Goal: Information Seeking & Learning: Learn about a topic

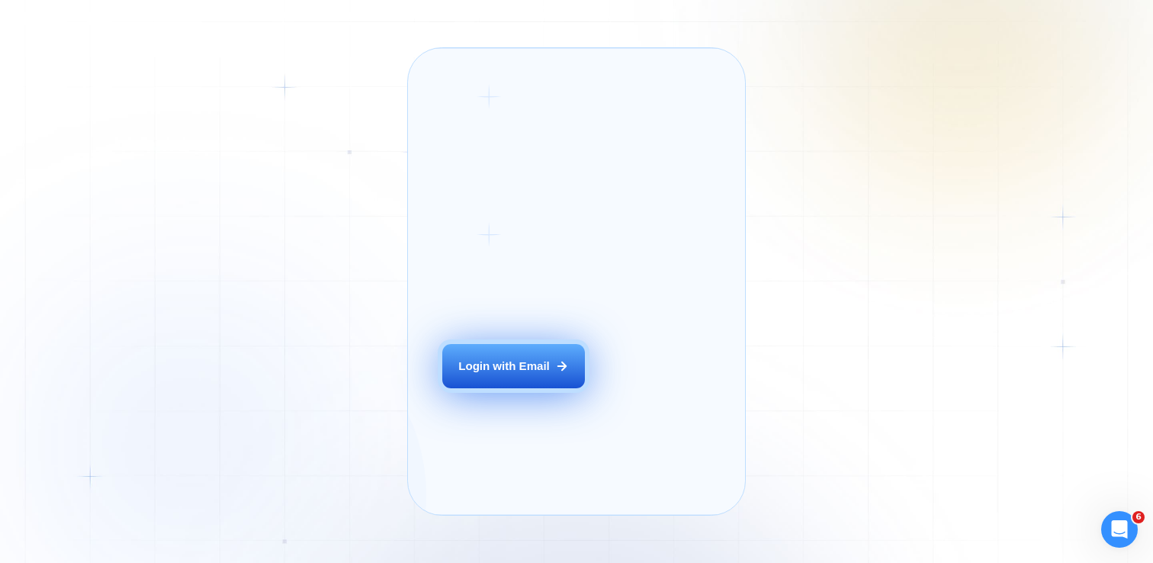
click at [528, 374] on div "Login with Email" at bounding box center [503, 366] width 91 height 16
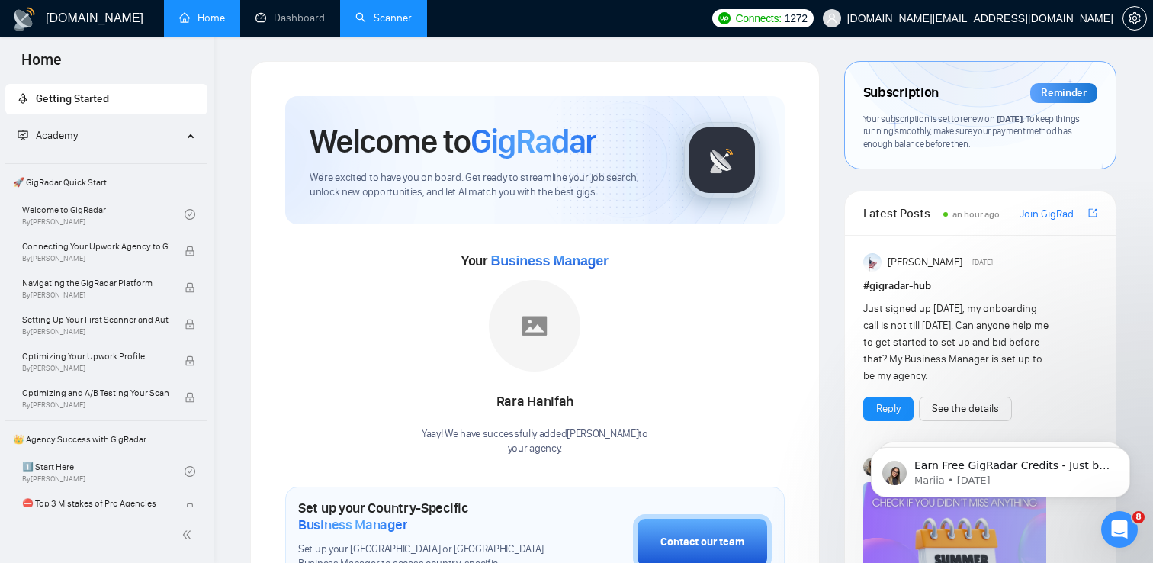
click at [401, 18] on link "Scanner" at bounding box center [383, 17] width 56 height 13
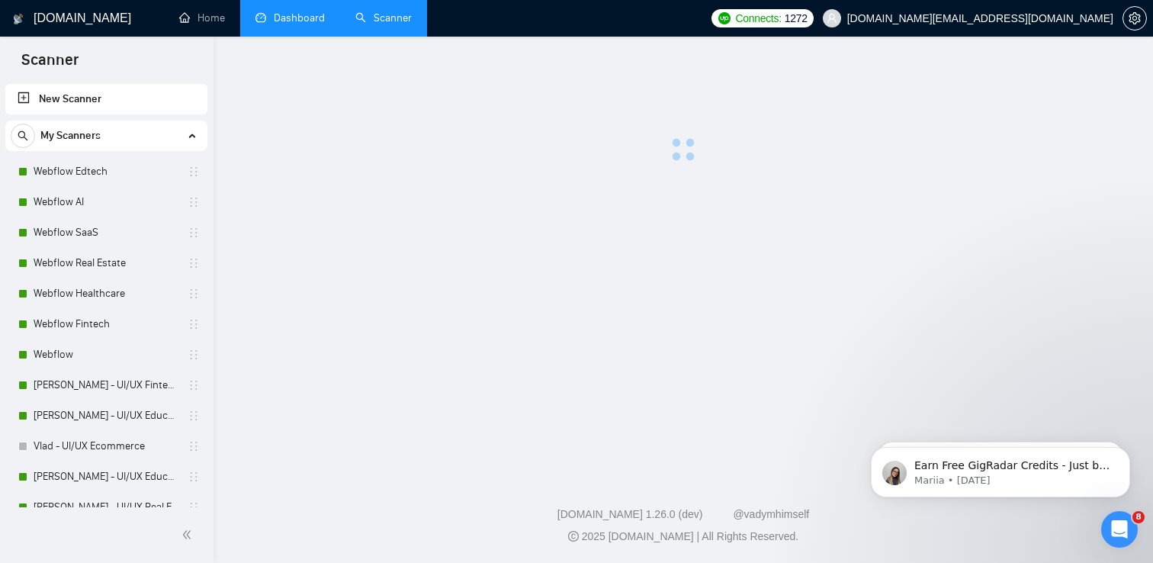
click at [293, 18] on link "Dashboard" at bounding box center [289, 17] width 69 height 13
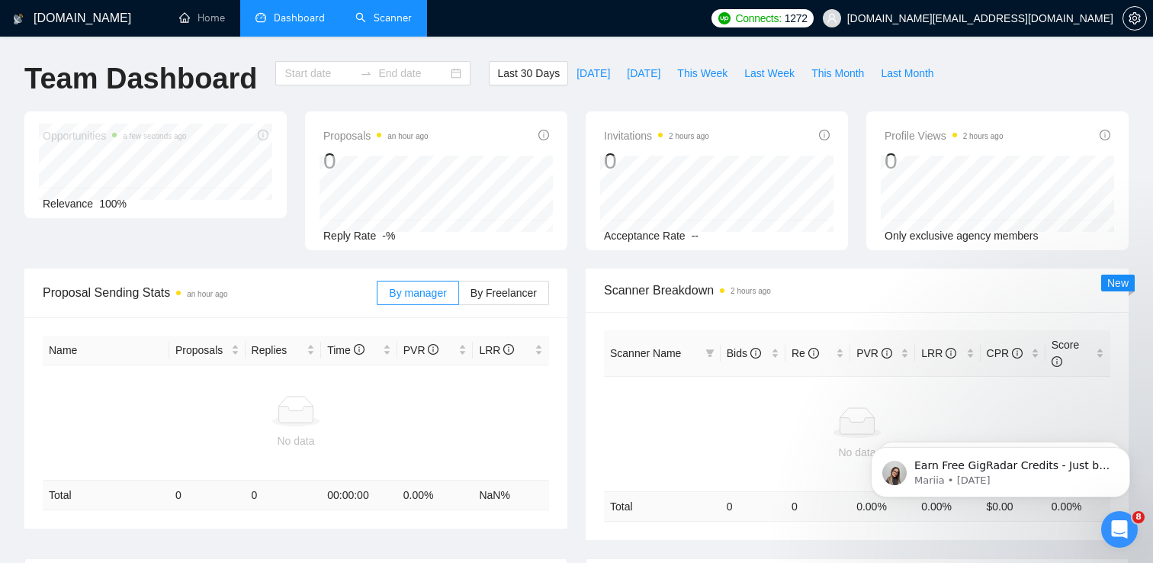
type input "2025-08-03"
type input "2025-09-02"
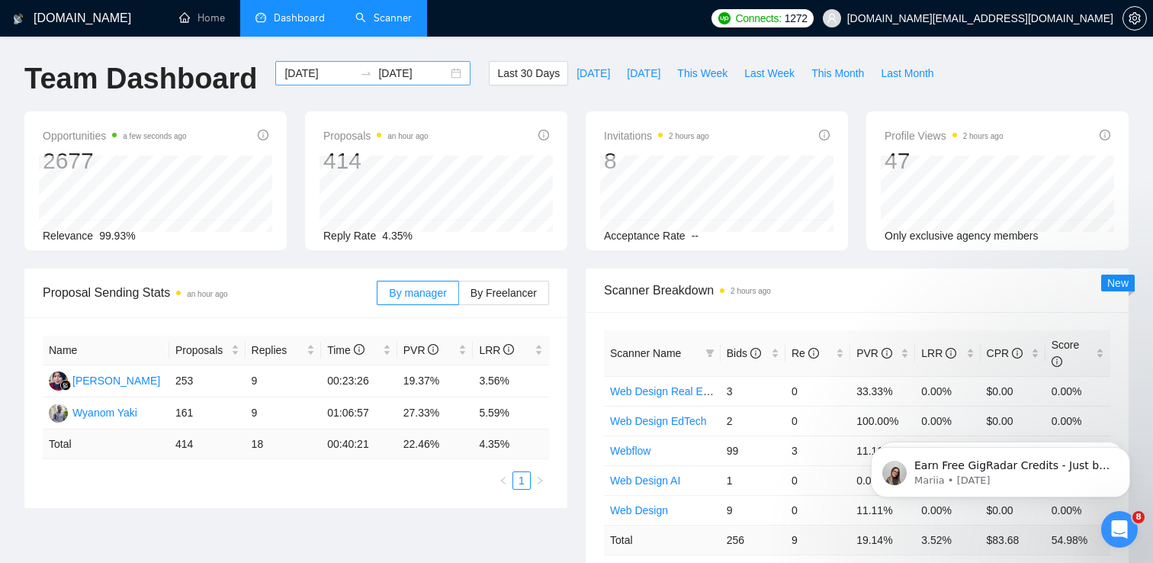
click at [444, 74] on div "2025-08-03 2025-09-02" at bounding box center [372, 73] width 195 height 24
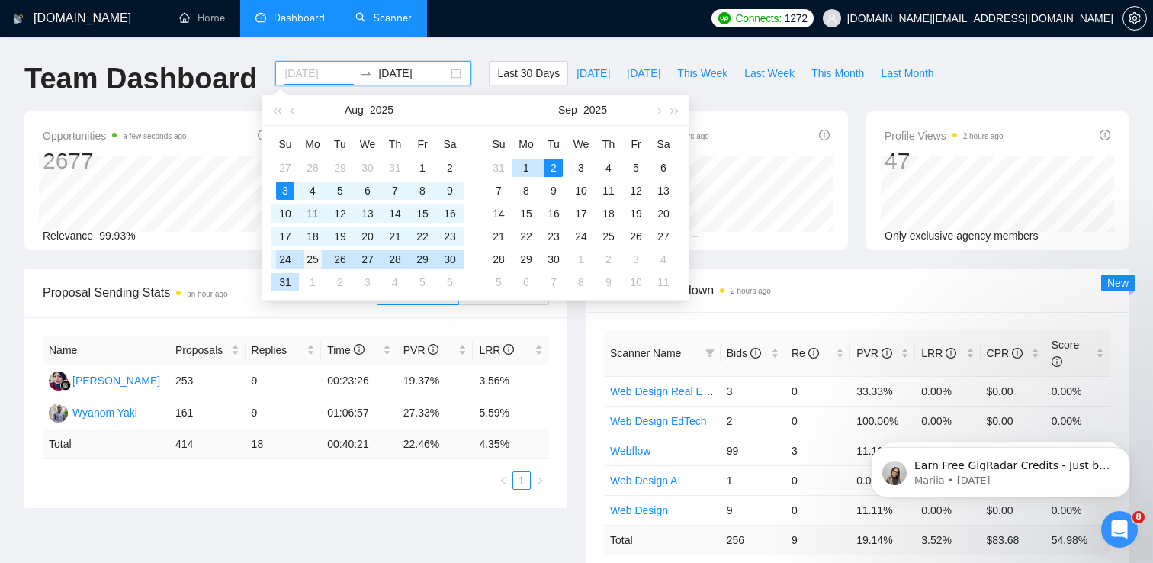
type input "2025-08-25"
click at [310, 263] on div "25" at bounding box center [312, 259] width 18 height 18
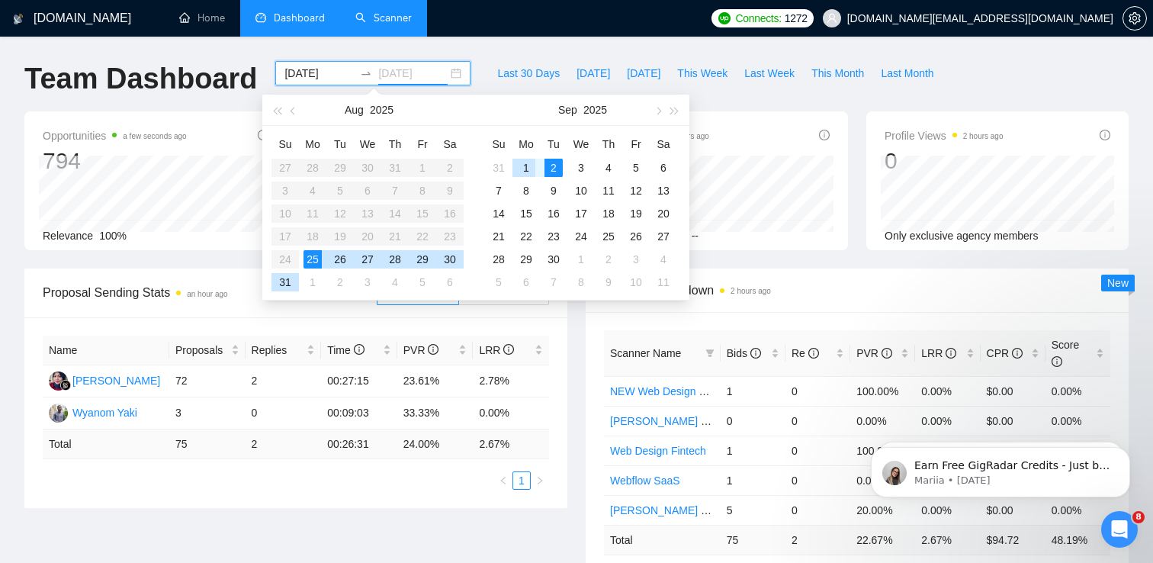
type input "2025-09-02"
click at [555, 168] on div "2" at bounding box center [553, 168] width 18 height 18
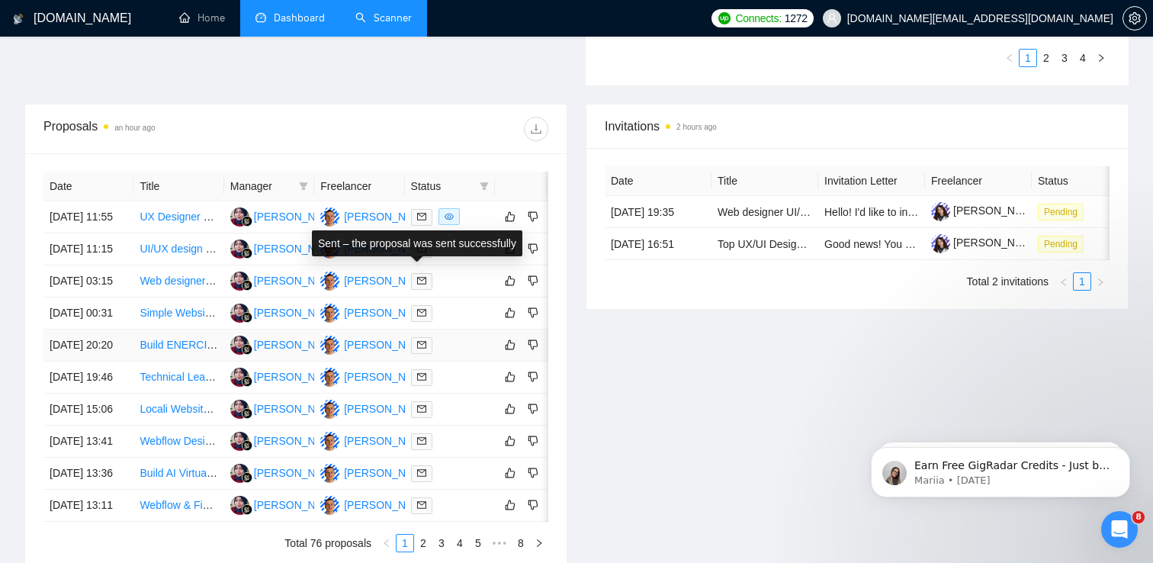
scroll to position [524, 0]
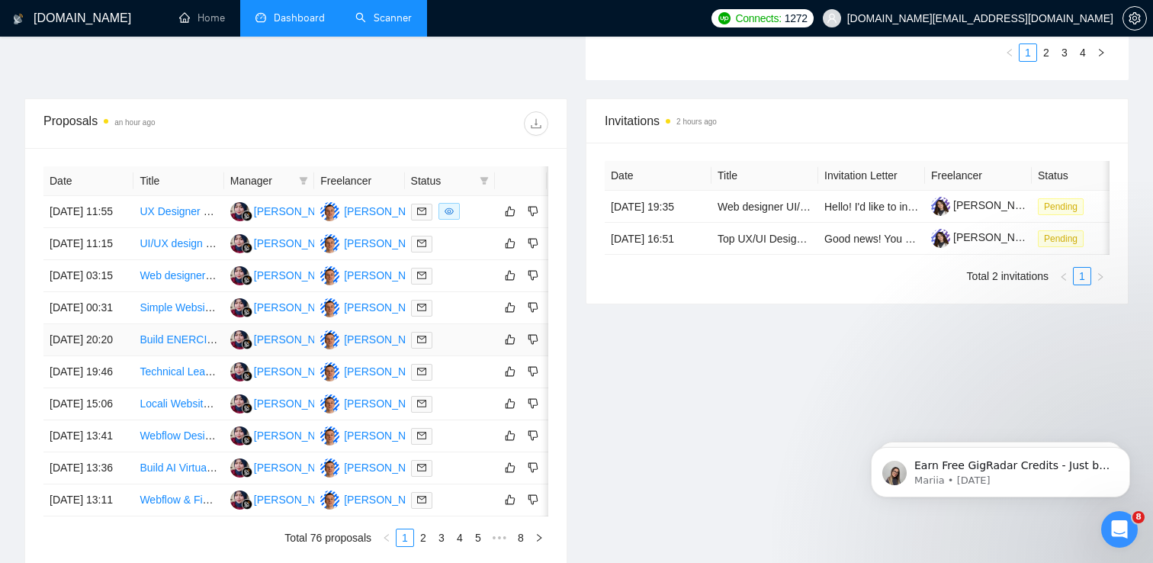
click at [174, 345] on link "Build ENERCIDE Website in Webflow – AI-Driven, Scalable, Conversion-Focused" at bounding box center [332, 339] width 385 height 12
